Goal: Task Accomplishment & Management: Complete application form

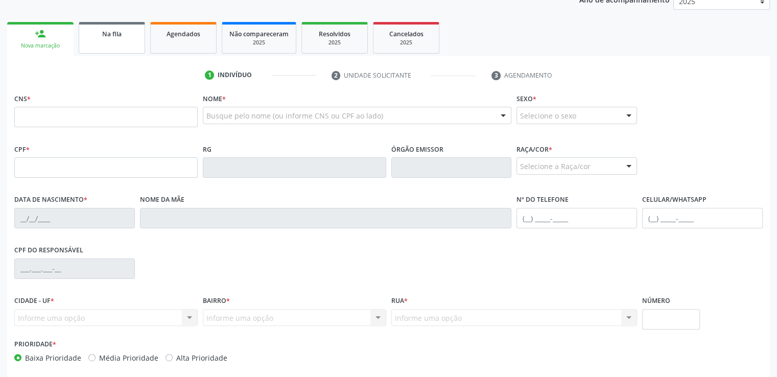
click at [105, 35] on span "Na fila" at bounding box center [111, 34] width 19 height 9
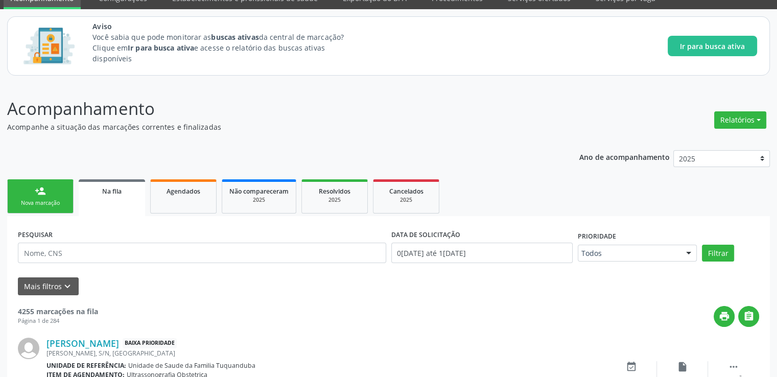
scroll to position [204, 0]
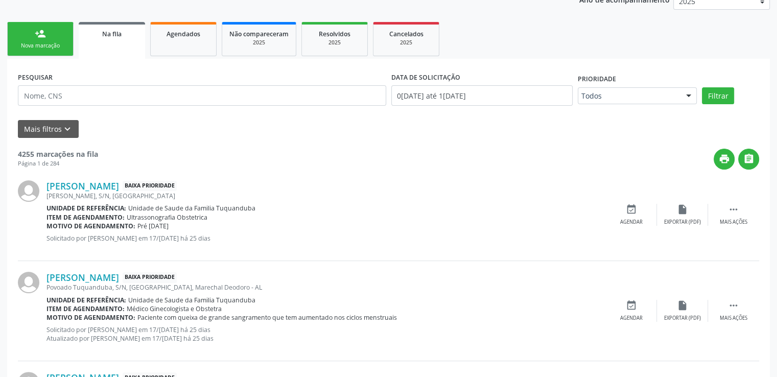
click at [79, 251] on div "[PERSON_NAME] Baixa Prioridade [PERSON_NAME], S/N, [GEOGRAPHIC_DATA] Unidade de…" at bounding box center [389, 215] width 742 height 91
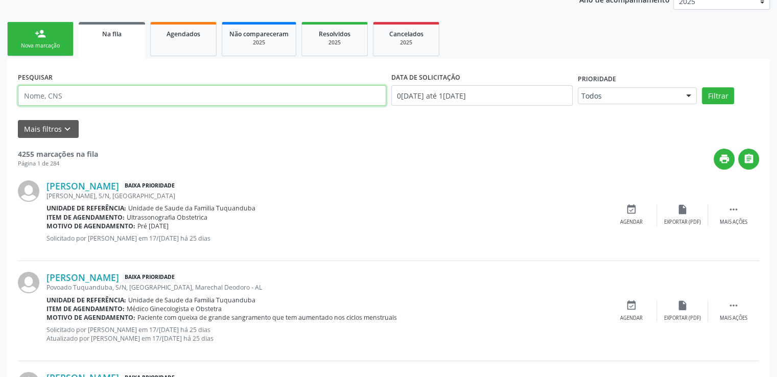
click at [85, 96] on input "text" at bounding box center [202, 95] width 369 height 20
paste input "705007679332555"
type input "705007679332555"
click at [702, 87] on button "Filtrar" at bounding box center [718, 95] width 32 height 17
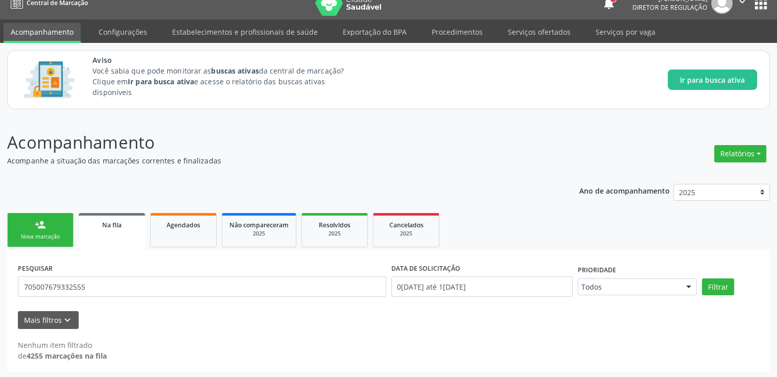
scroll to position [14, 0]
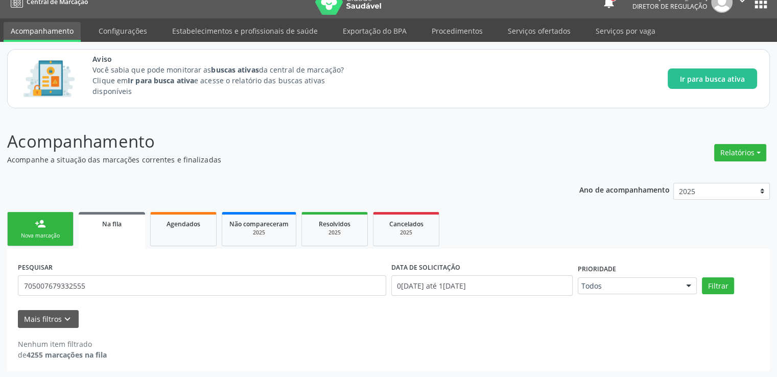
click at [35, 229] on link "person_add Nova marcação" at bounding box center [40, 229] width 66 height 34
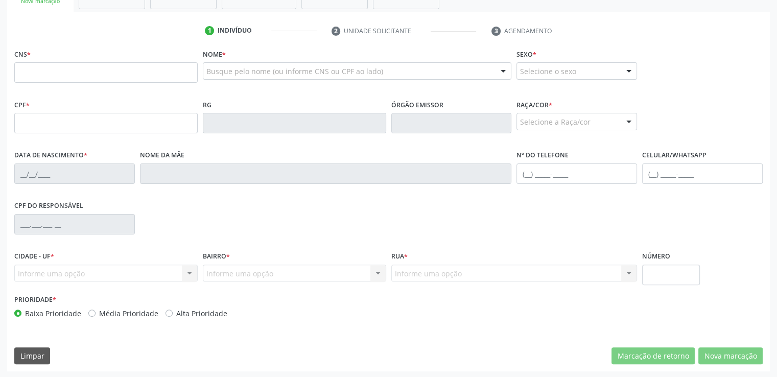
scroll to position [250, 0]
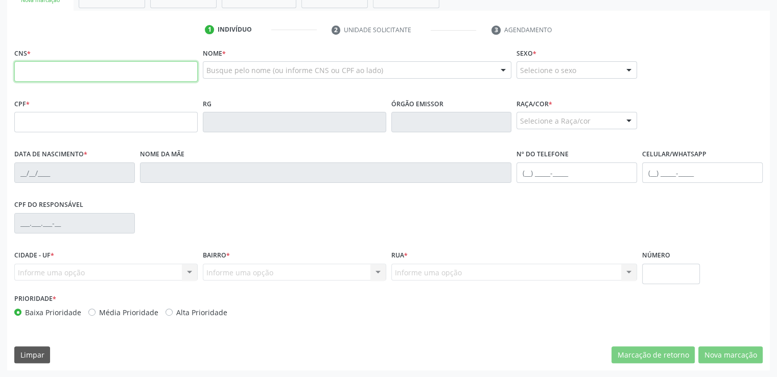
click at [137, 78] on input "text" at bounding box center [105, 71] width 183 height 20
paste input "705 0076 7933 2555"
type input "705 0076 7933 2555"
type input "102.436.064-43"
type input "01/[DATE]"
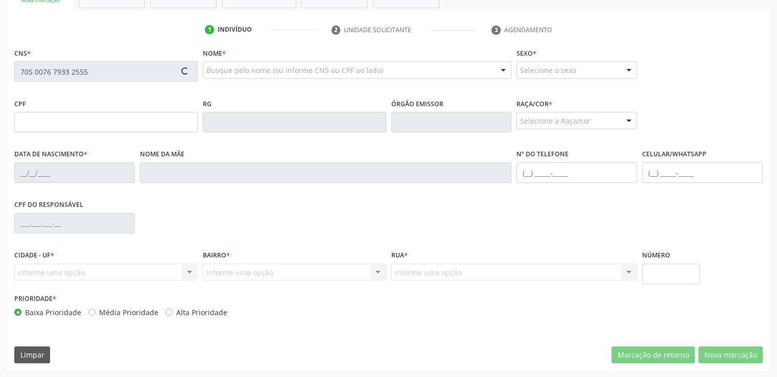
type input "[PERSON_NAME]"
type input "[PHONE_NUMBER]"
type input "S/N"
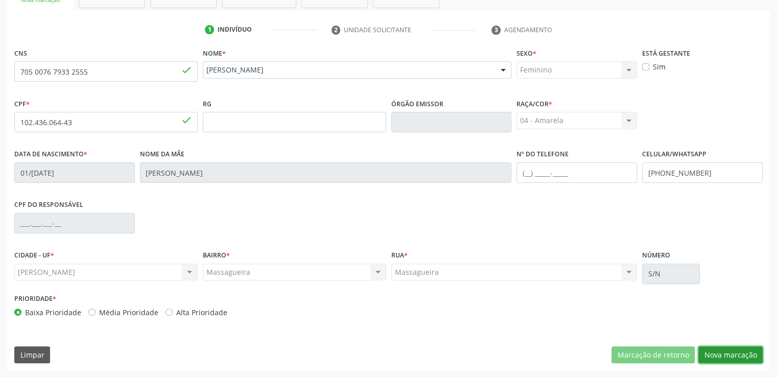
click at [739, 352] on button "Nova marcação" at bounding box center [731, 355] width 64 height 17
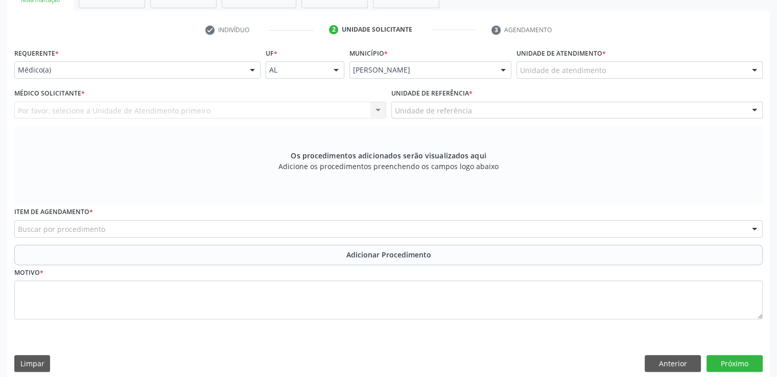
click at [105, 226] on div "Buscar por procedimento" at bounding box center [388, 228] width 749 height 17
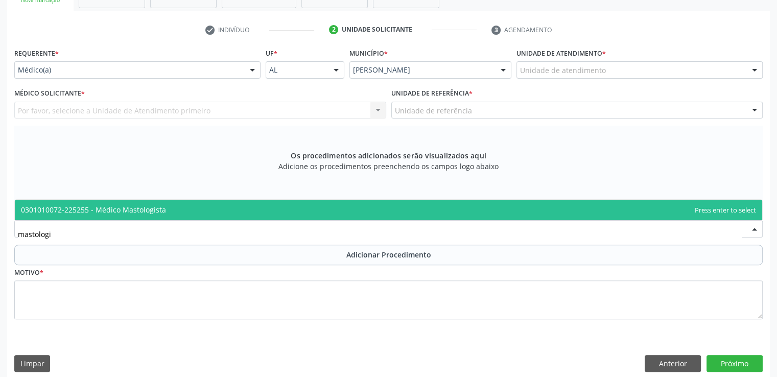
type input "mastologis"
click at [115, 213] on span "0301010072-225255 - Médico Mastologista" at bounding box center [93, 210] width 145 height 10
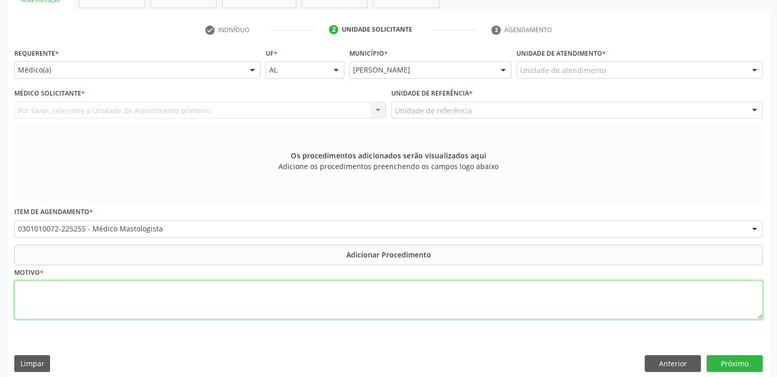
click at [209, 297] on textarea at bounding box center [388, 300] width 749 height 39
type textarea "retorno"
click at [731, 357] on button "Próximo" at bounding box center [735, 363] width 56 height 17
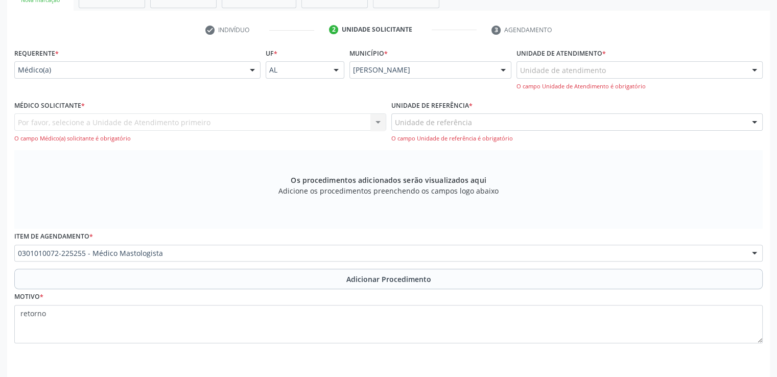
click at [114, 119] on div "Por favor, selecione a Unidade de Atendimento primeiro Nenhum resultado encontr…" at bounding box center [200, 127] width 372 height 29
click at [353, 122] on div "Por favor, selecione a Unidade de Atendimento primeiro Nenhum resultado encontr…" at bounding box center [200, 127] width 372 height 29
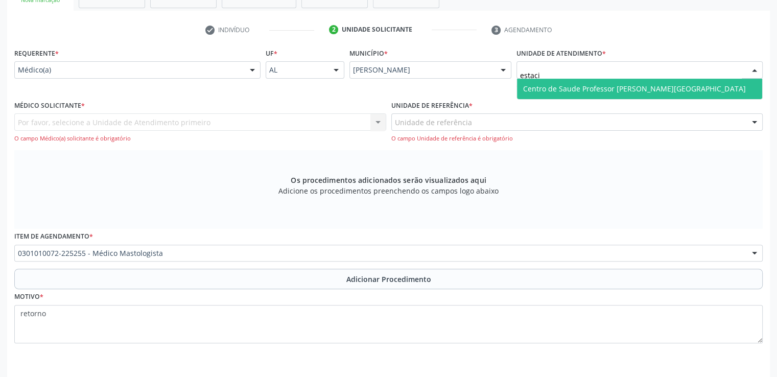
type input "estacio"
click at [579, 87] on span "Centro de Saude Professor [PERSON_NAME][GEOGRAPHIC_DATA]" at bounding box center [634, 89] width 222 height 10
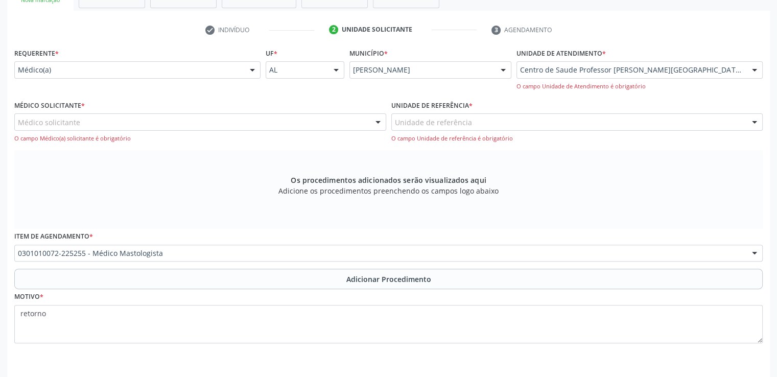
click at [133, 119] on div "Médico solicitante" at bounding box center [200, 121] width 372 height 17
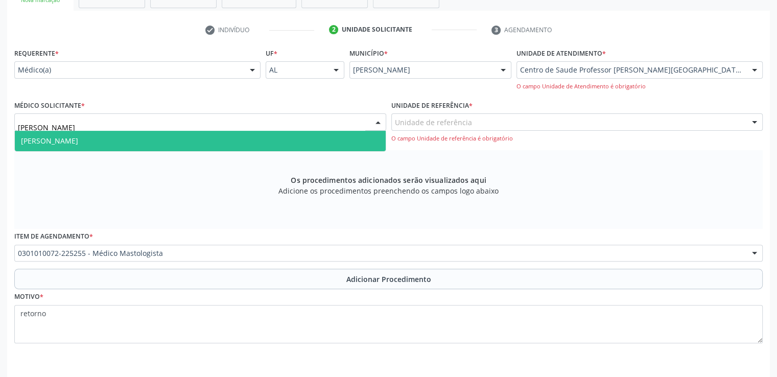
type input "jessi"
click at [131, 135] on span "[PERSON_NAME]" at bounding box center [200, 141] width 371 height 20
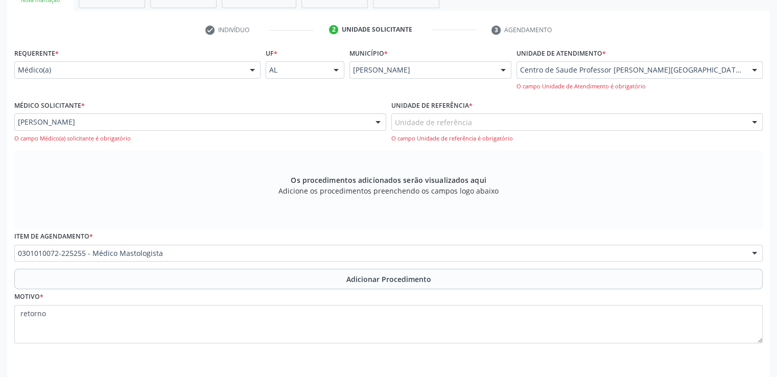
click at [531, 123] on div "Unidade de referência" at bounding box center [578, 121] width 372 height 17
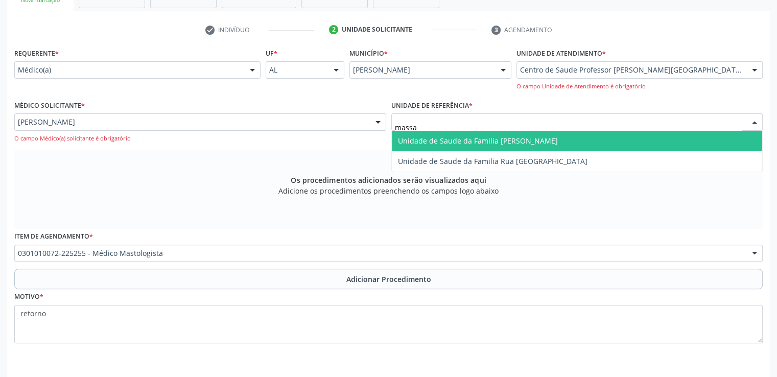
type input "massag"
click at [585, 144] on span "Unidade de Saude da Familia [PERSON_NAME]" at bounding box center [577, 141] width 371 height 20
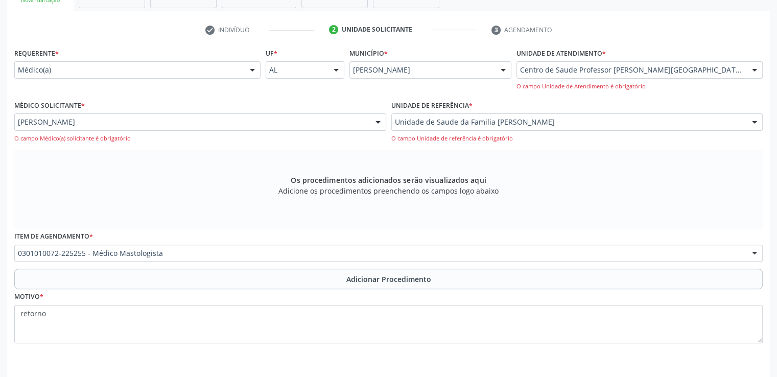
click at [611, 189] on div "Os procedimentos adicionados serão visualizados aqui Adicione os procedimentos …" at bounding box center [388, 189] width 749 height 79
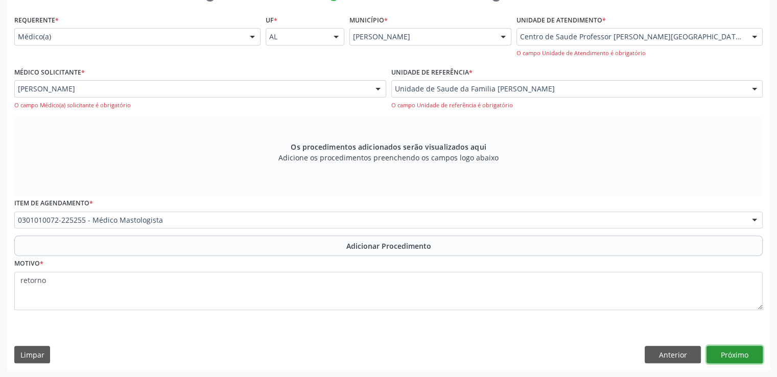
click at [730, 354] on button "Próximo" at bounding box center [735, 354] width 56 height 17
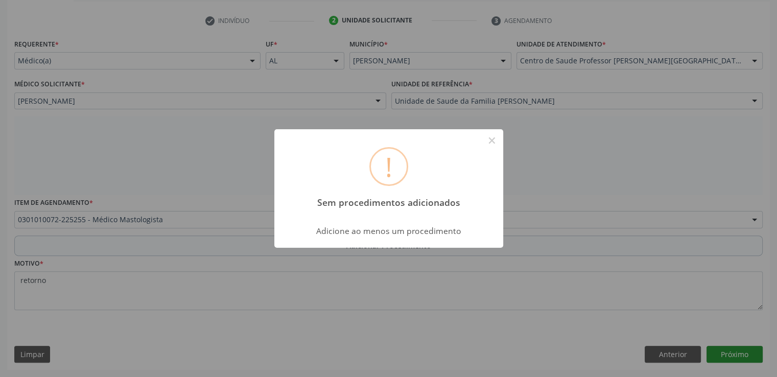
scroll to position [259, 0]
click at [493, 135] on button "×" at bounding box center [492, 140] width 17 height 17
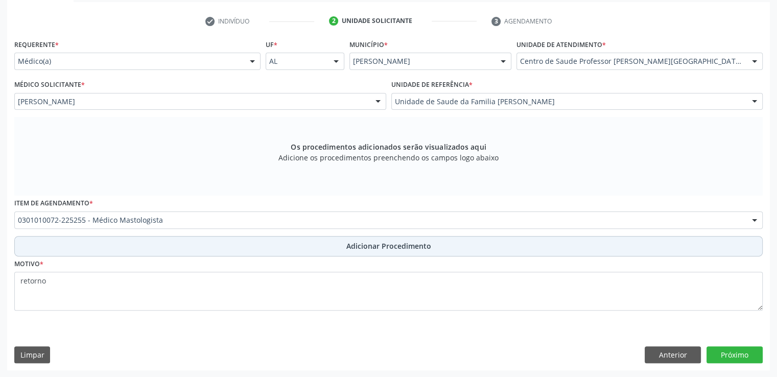
click at [395, 241] on span "Adicionar Procedimento" at bounding box center [389, 246] width 85 height 11
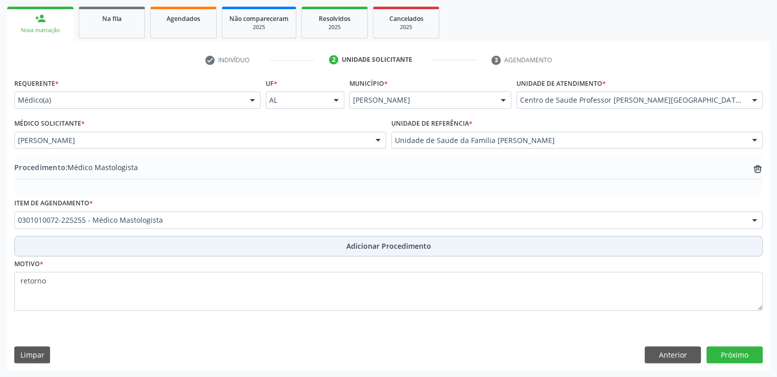
click at [391, 244] on span "Adicionar Procedimento" at bounding box center [389, 246] width 85 height 11
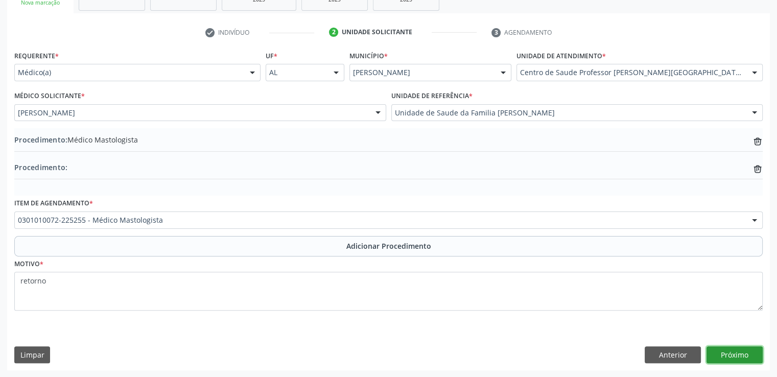
click at [736, 354] on button "Próximo" at bounding box center [735, 355] width 56 height 17
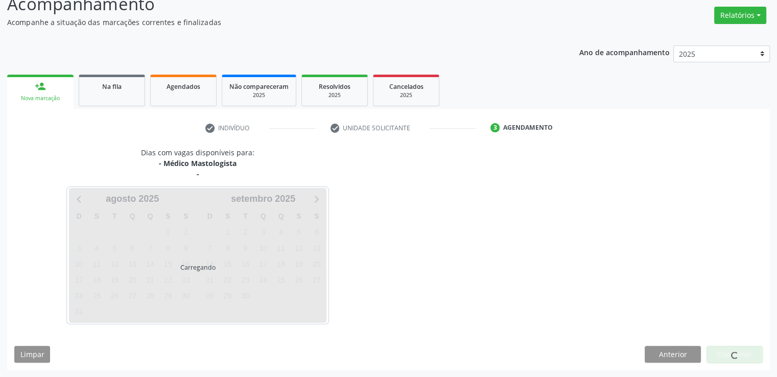
scroll to position [151, 0]
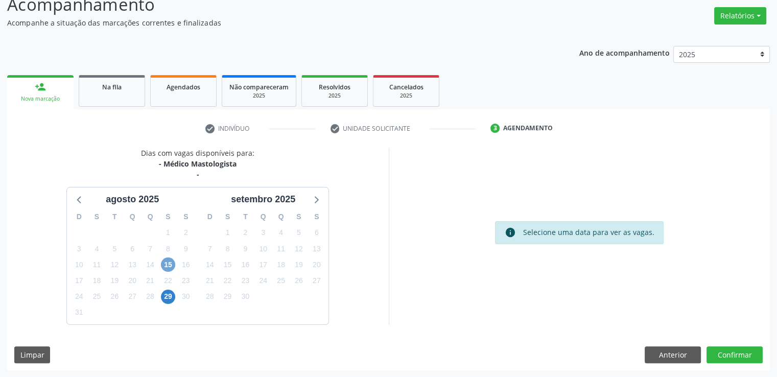
click at [167, 263] on span "15" at bounding box center [168, 265] width 14 height 14
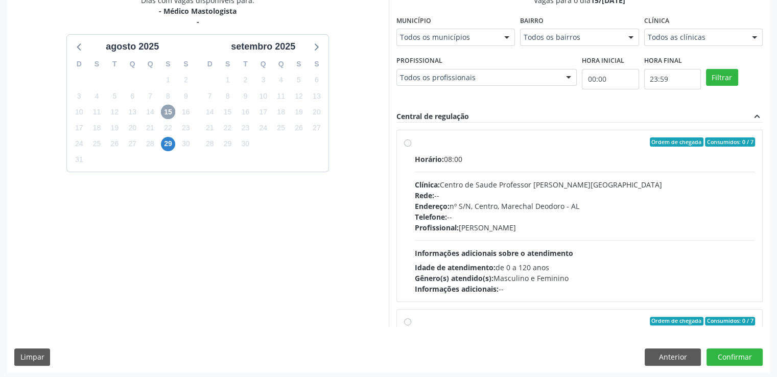
scroll to position [307, 0]
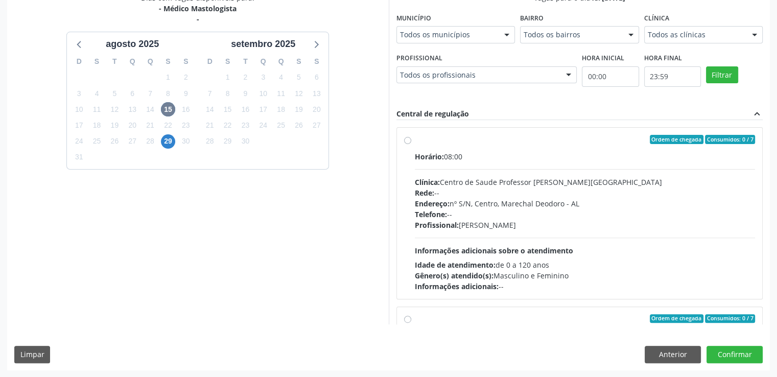
click at [415, 141] on label "Ordem de chegada Consumidos: 0 / 7 Horário: 08:00 Clínica: Centro de Saude Prof…" at bounding box center [585, 213] width 341 height 157
click at [407, 141] on input "Ordem de chegada Consumidos: 0 / 7 Horário: 08:00 Clínica: Centro de Saude Prof…" at bounding box center [407, 139] width 7 height 9
radio input "true"
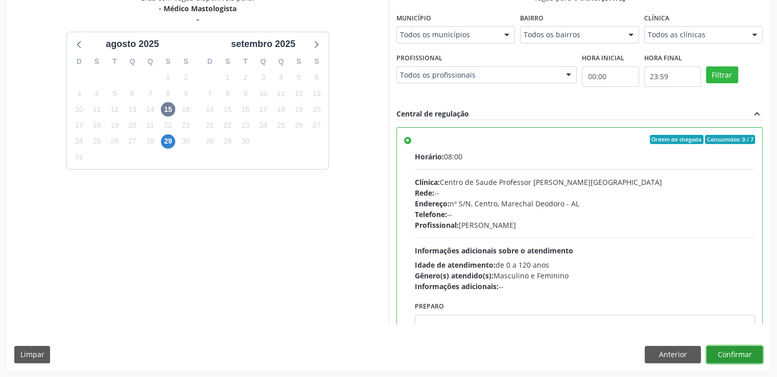
click at [736, 354] on button "Confirmar" at bounding box center [735, 354] width 56 height 17
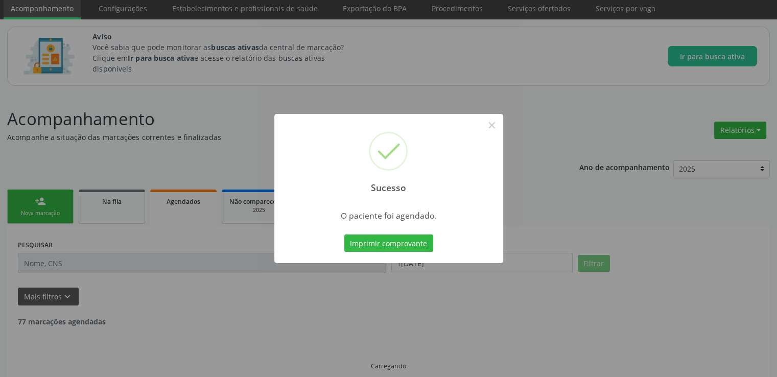
scroll to position [14, 0]
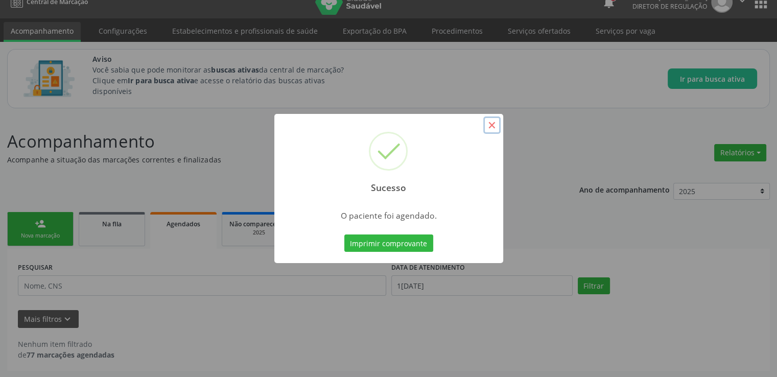
click at [494, 125] on button "×" at bounding box center [492, 125] width 17 height 17
